Goal: Task Accomplishment & Management: Manage account settings

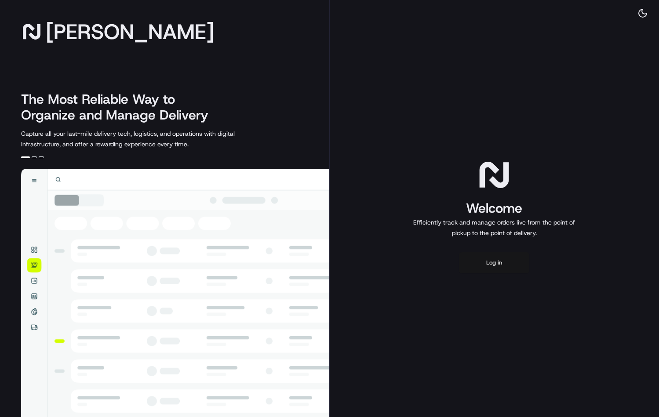
click at [494, 263] on button "Log in" at bounding box center [494, 262] width 70 height 21
